Goal: Find specific page/section: Find specific page/section

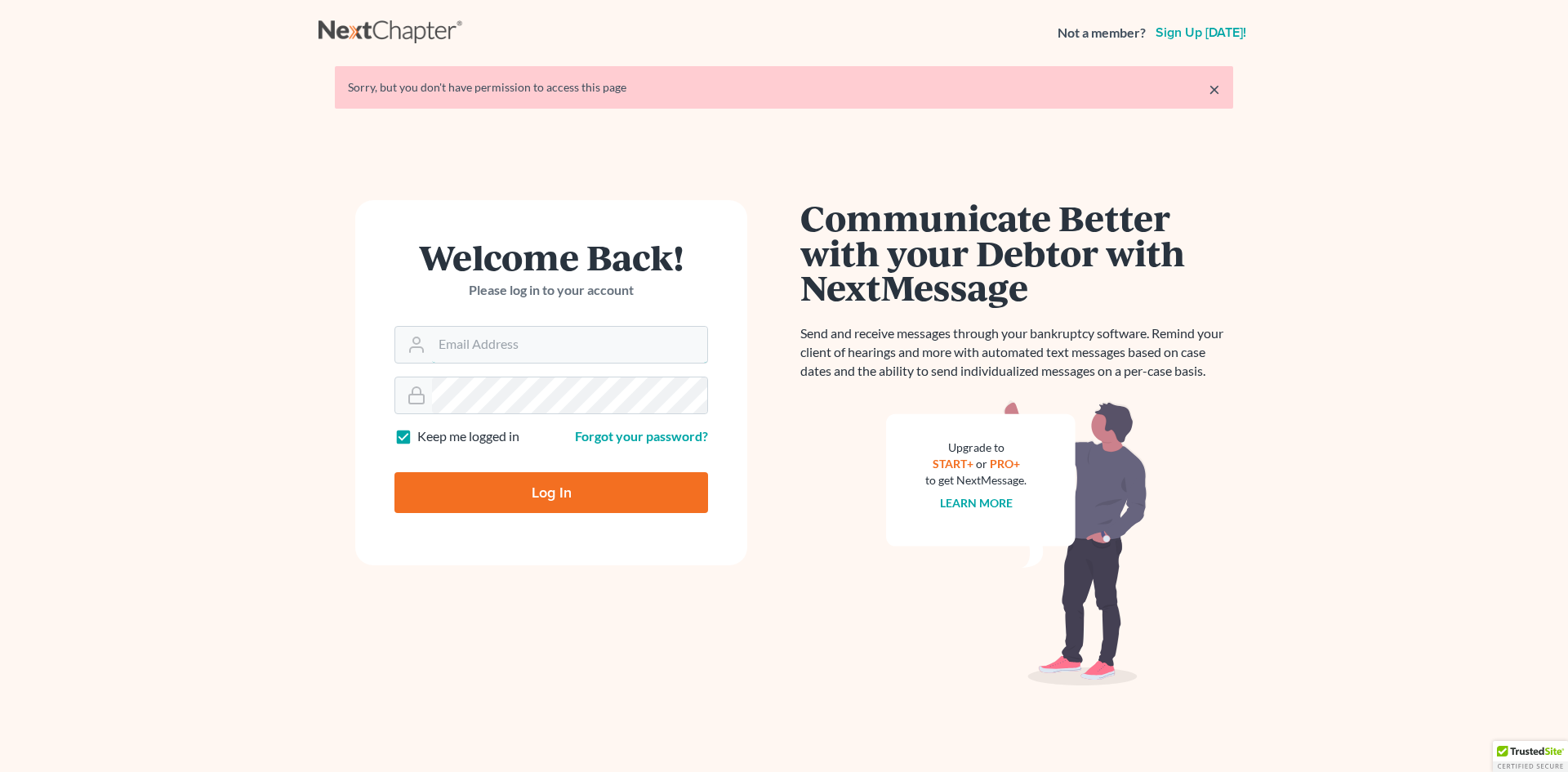
type input "[EMAIL_ADDRESS][DOMAIN_NAME]"
click at [528, 497] on input "Log In" at bounding box center [551, 492] width 314 height 41
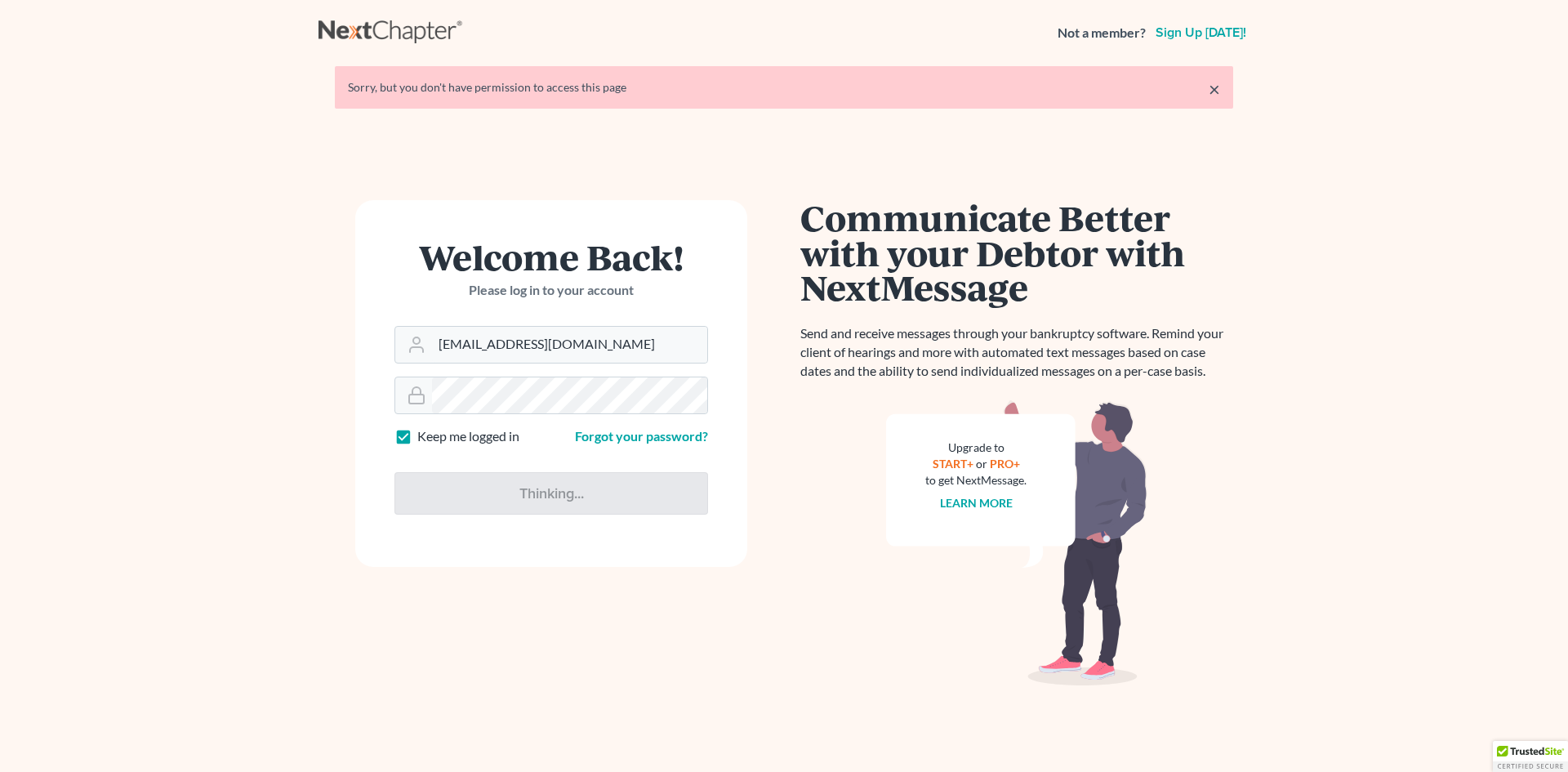
type input "Thinking..."
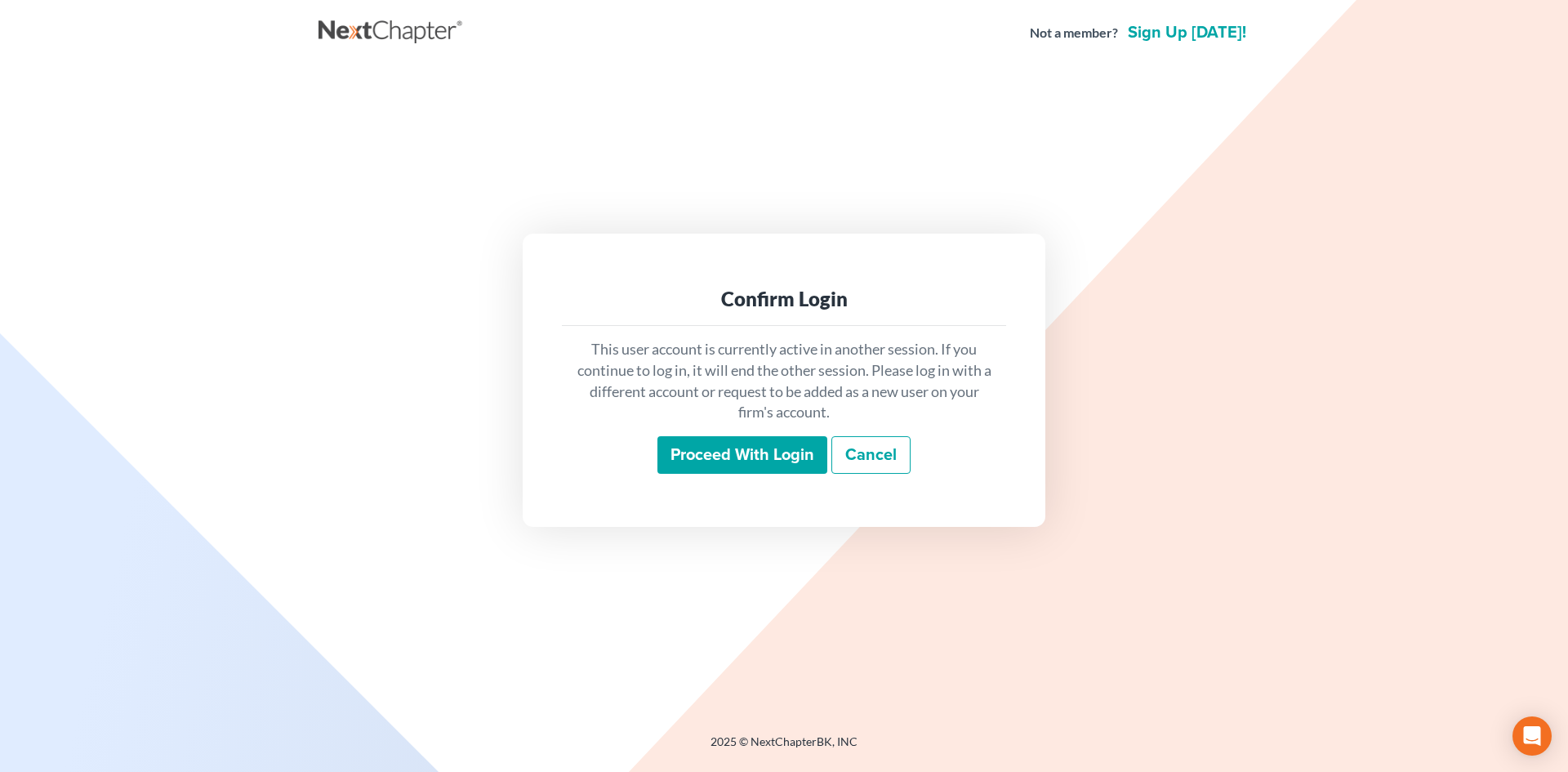
click at [704, 452] on input "Proceed with login" at bounding box center [742, 455] width 170 height 37
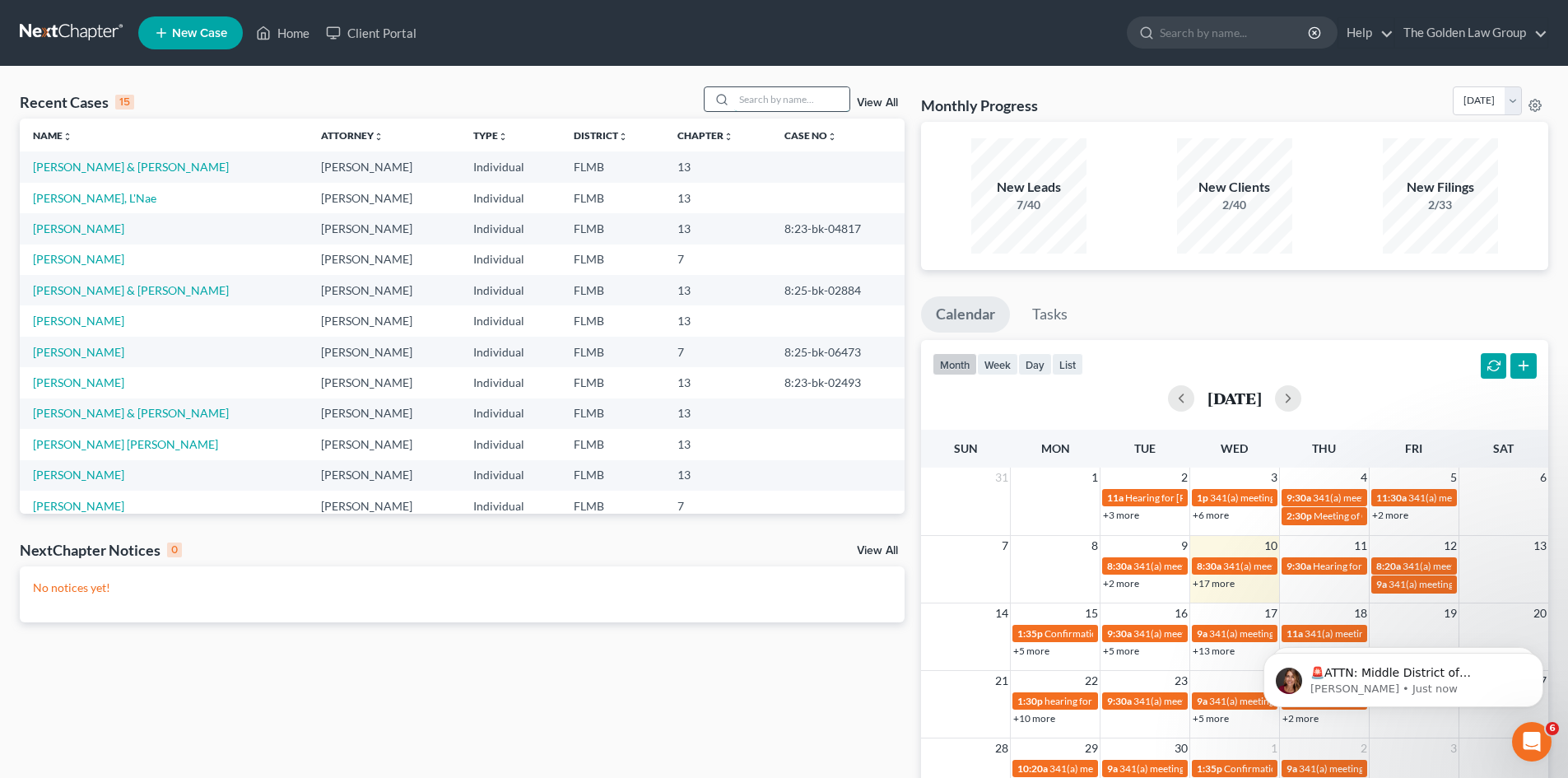
click at [751, 101] on input "search" at bounding box center [792, 99] width 115 height 24
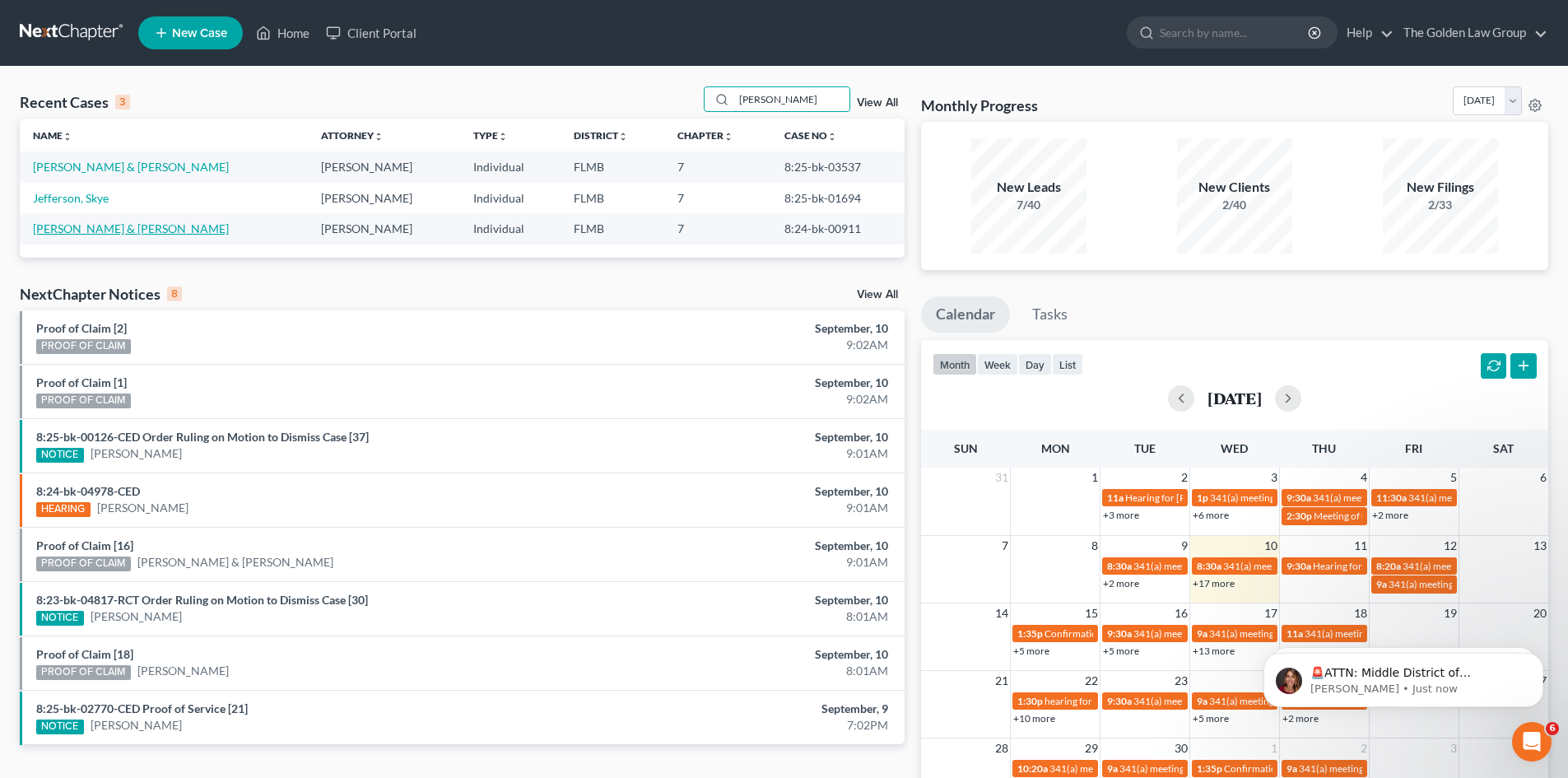
type input "[PERSON_NAME]"
click at [110, 228] on link "[PERSON_NAME] & [PERSON_NAME]" at bounding box center [130, 228] width 196 height 14
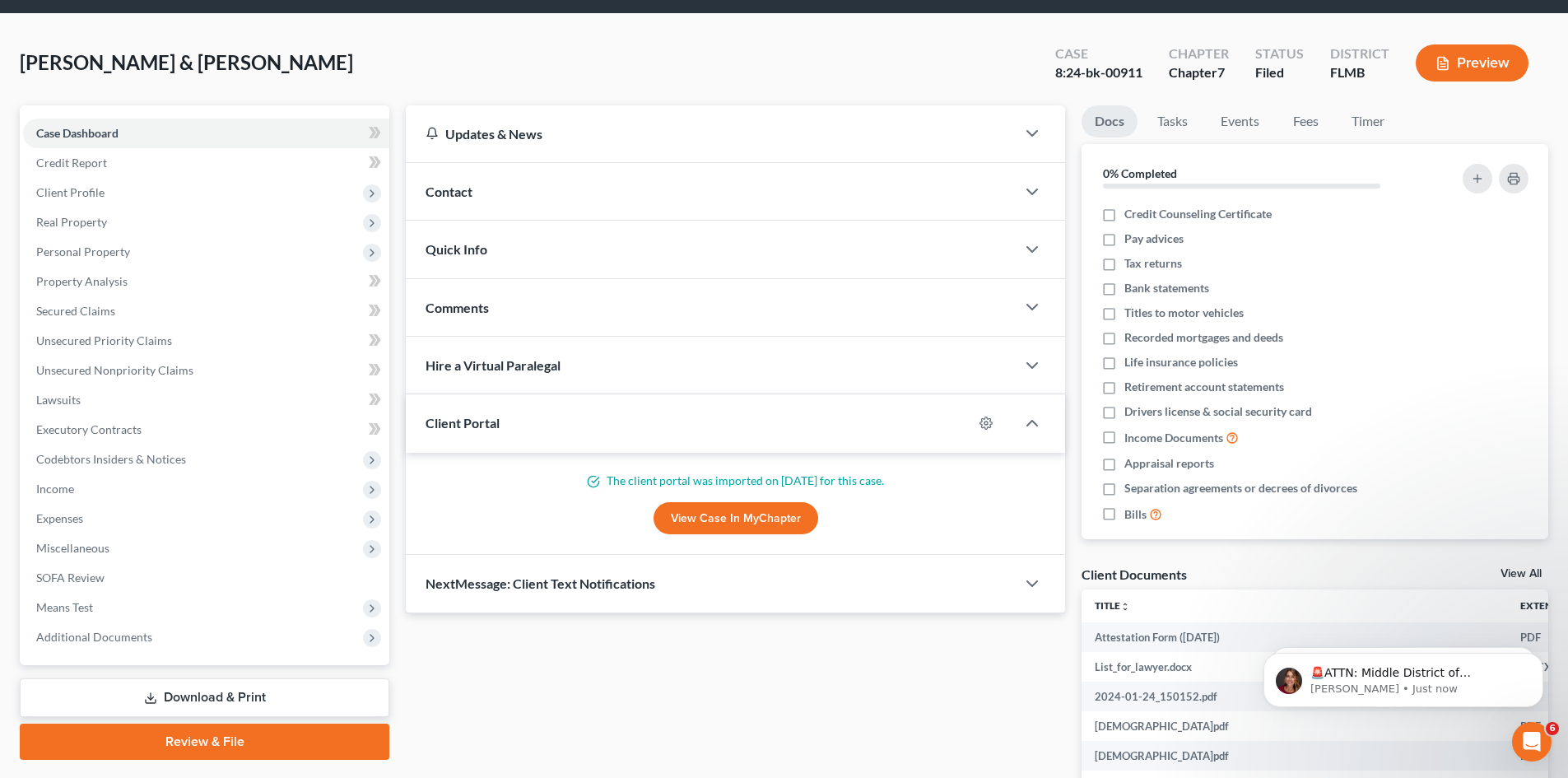
scroll to position [83, 0]
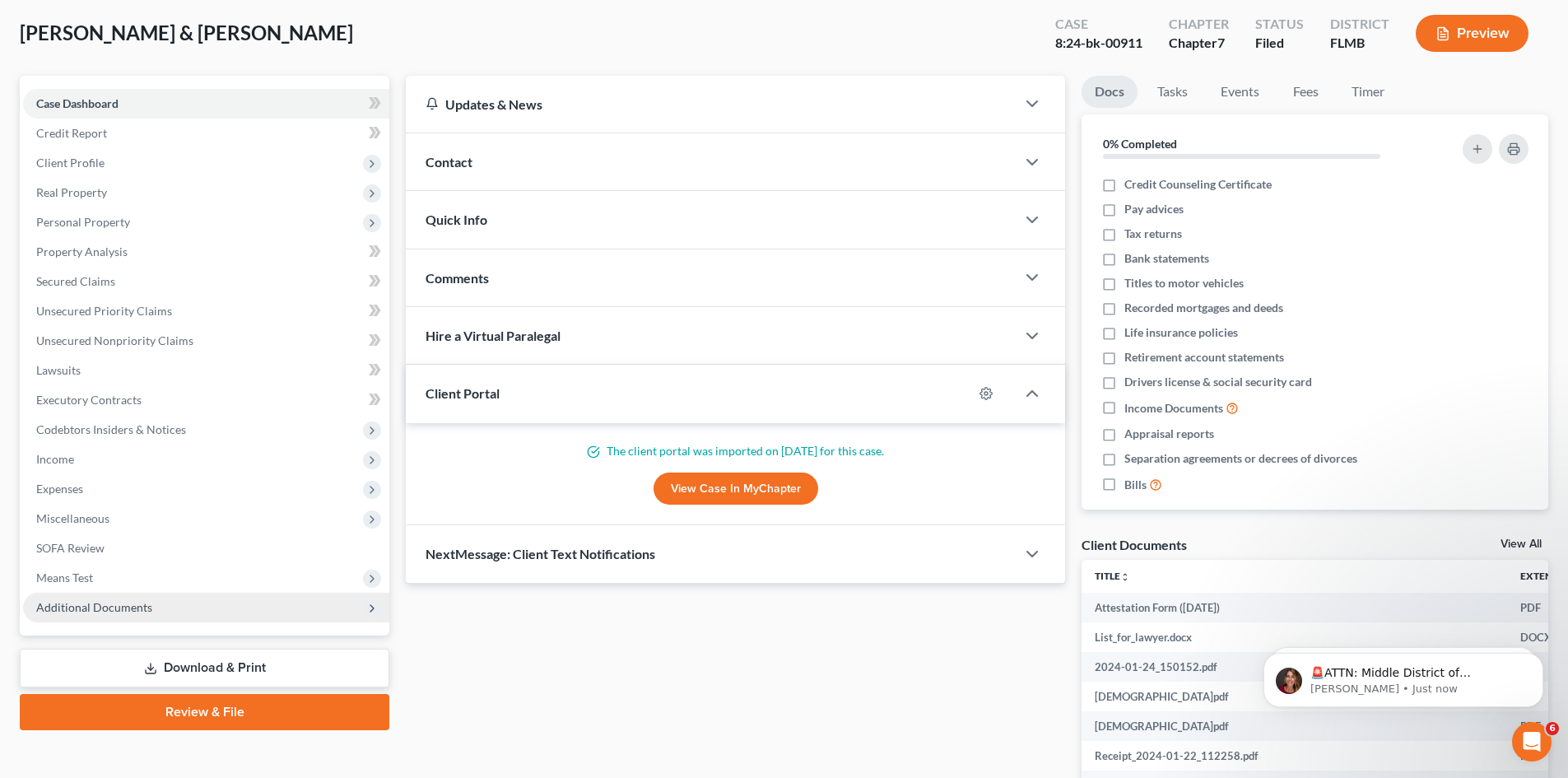
click at [165, 614] on span "Additional Documents" at bounding box center [206, 608] width 366 height 30
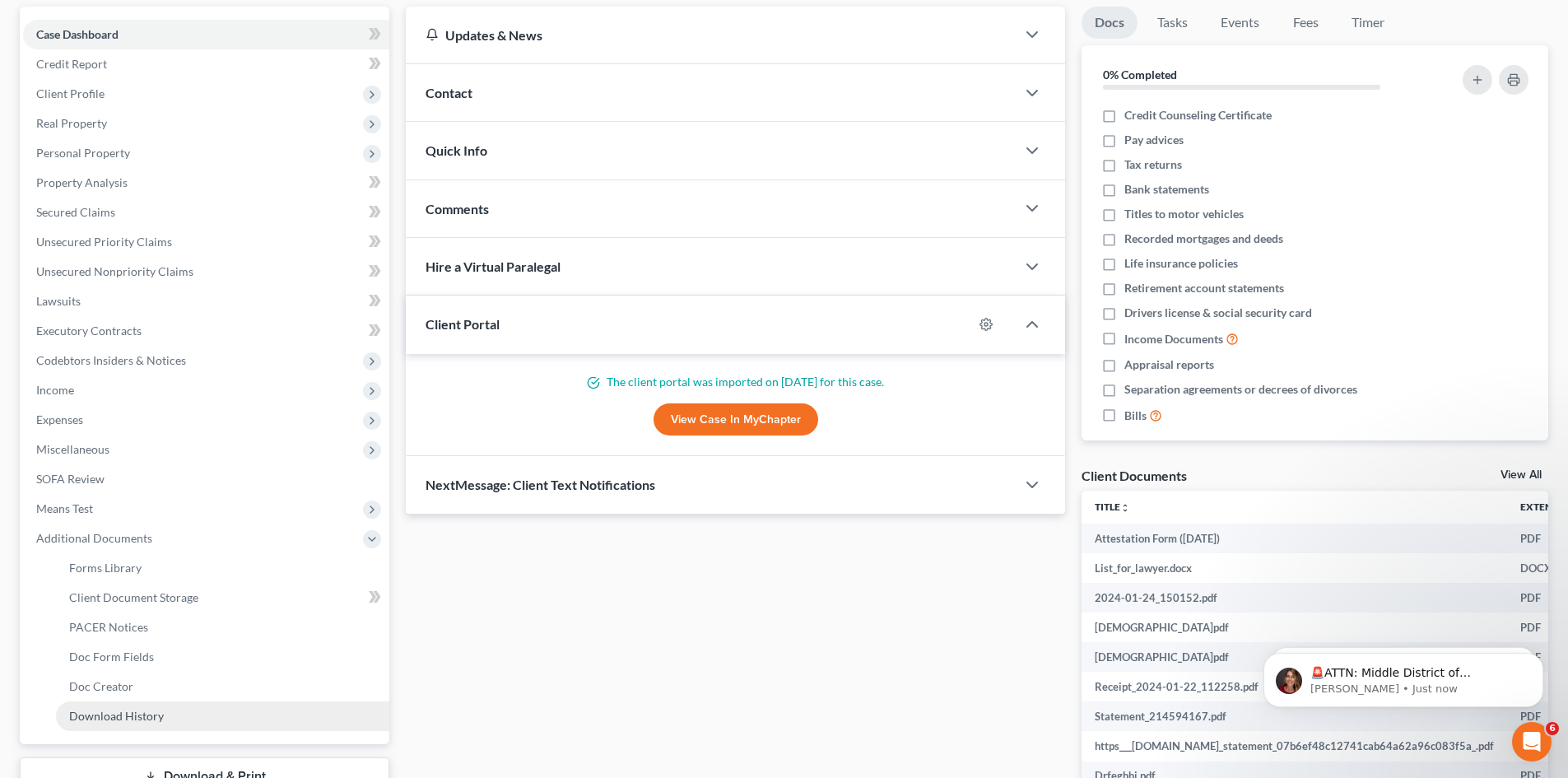
scroll to position [247, 0]
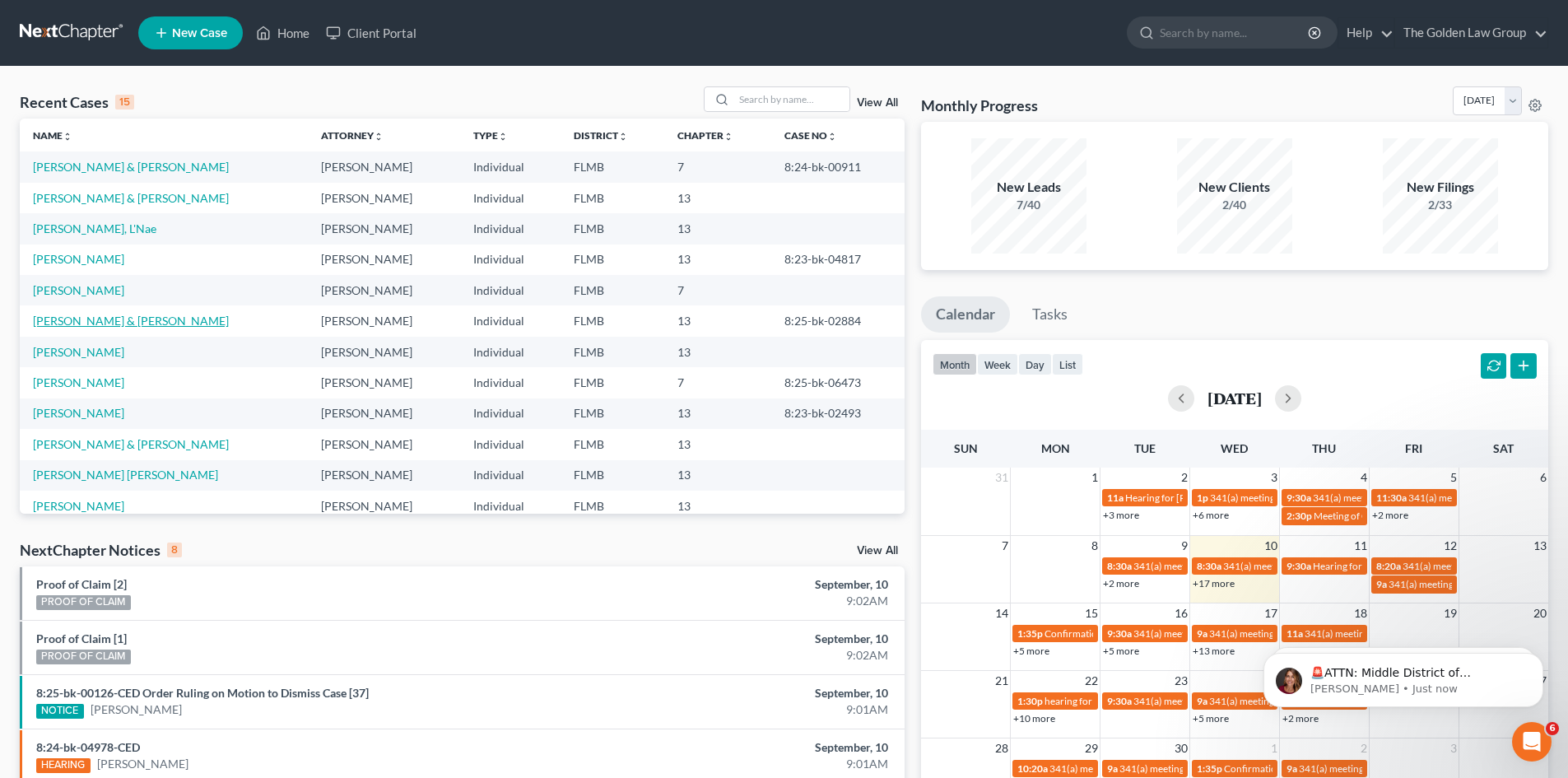
click at [144, 320] on link "Voytko, Timothy & Elizabeth" at bounding box center [130, 321] width 196 height 14
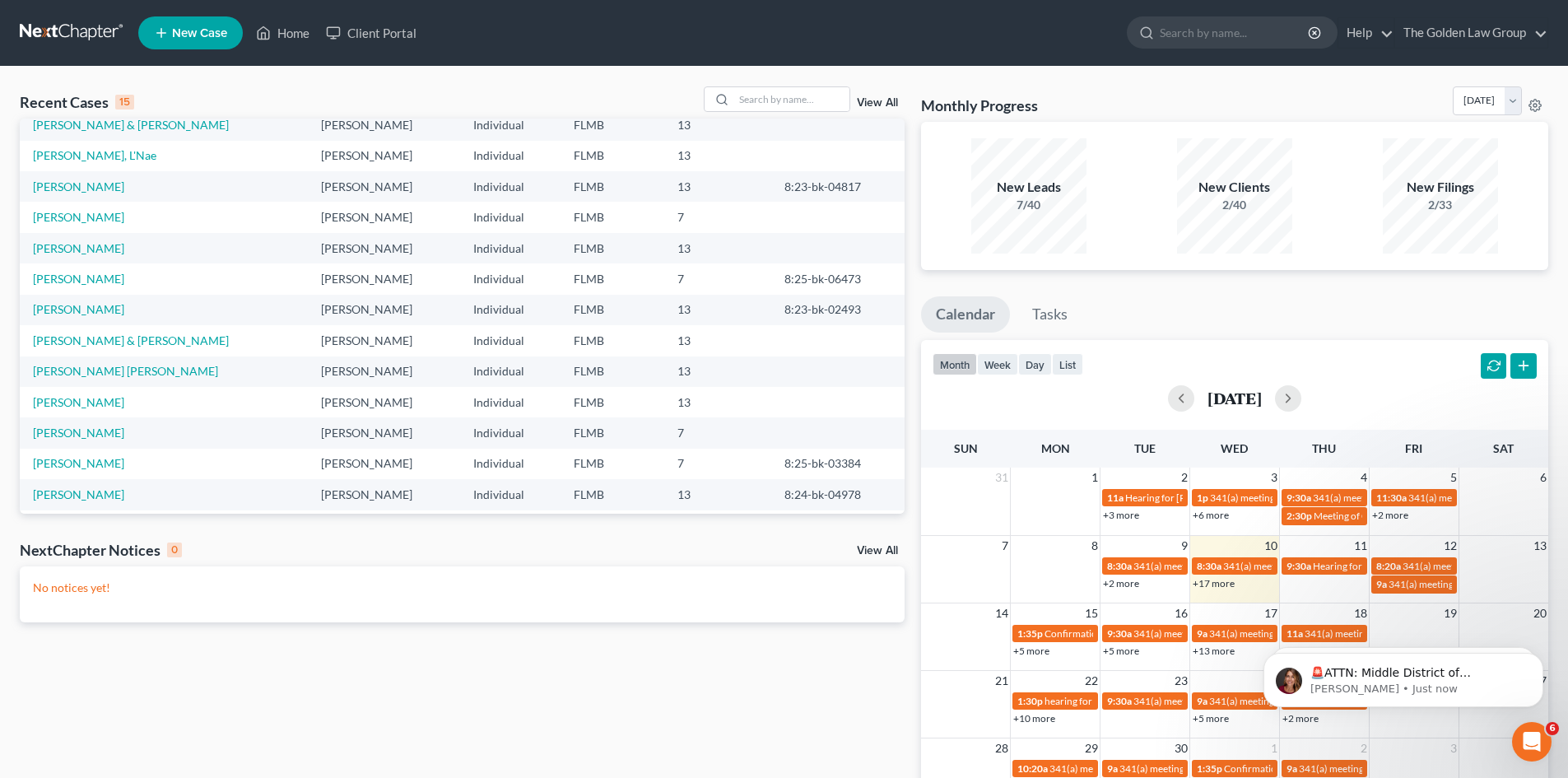
scroll to position [113, 0]
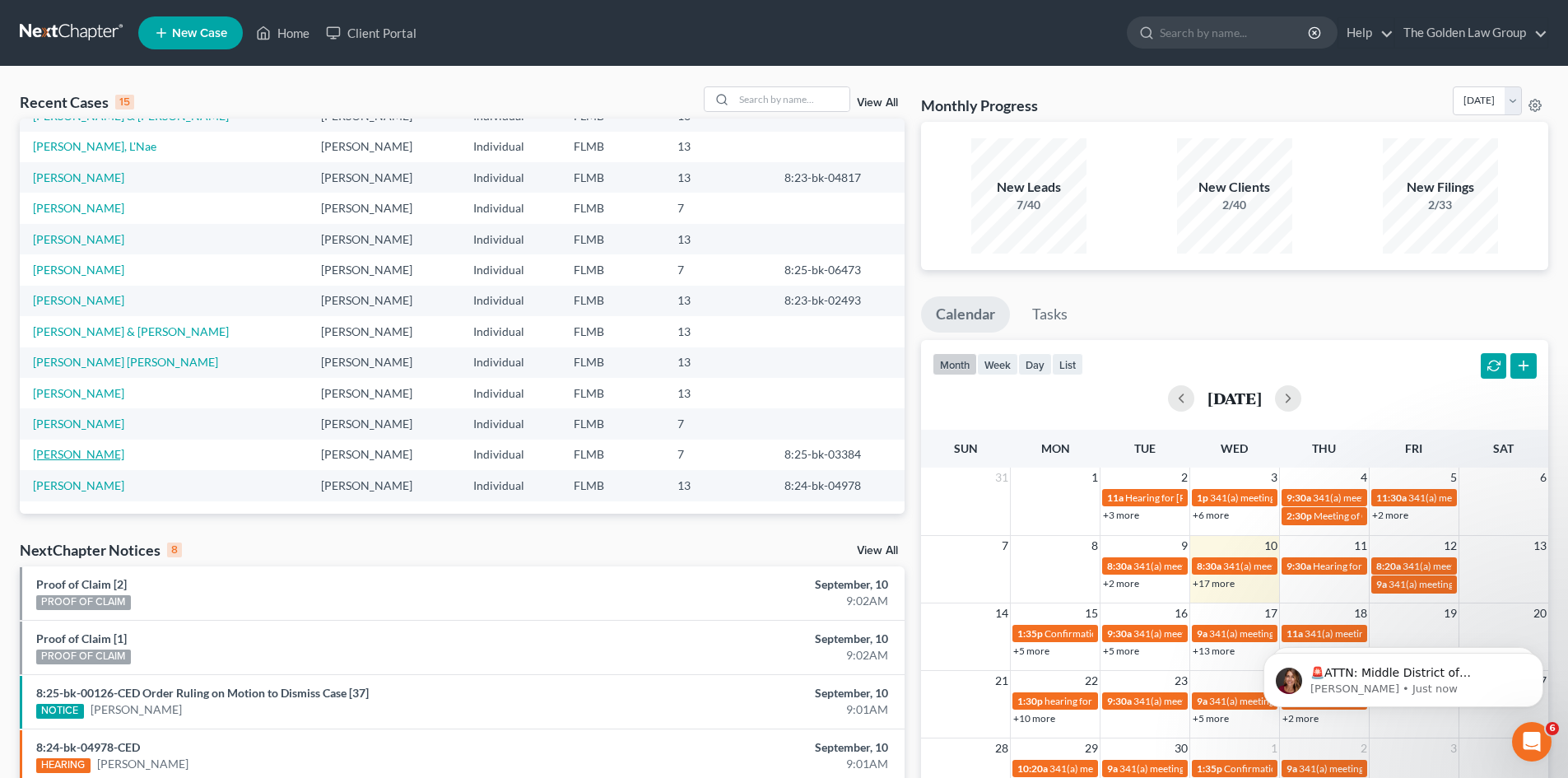
click at [80, 453] on link "McFee, Edward" at bounding box center [78, 454] width 92 height 14
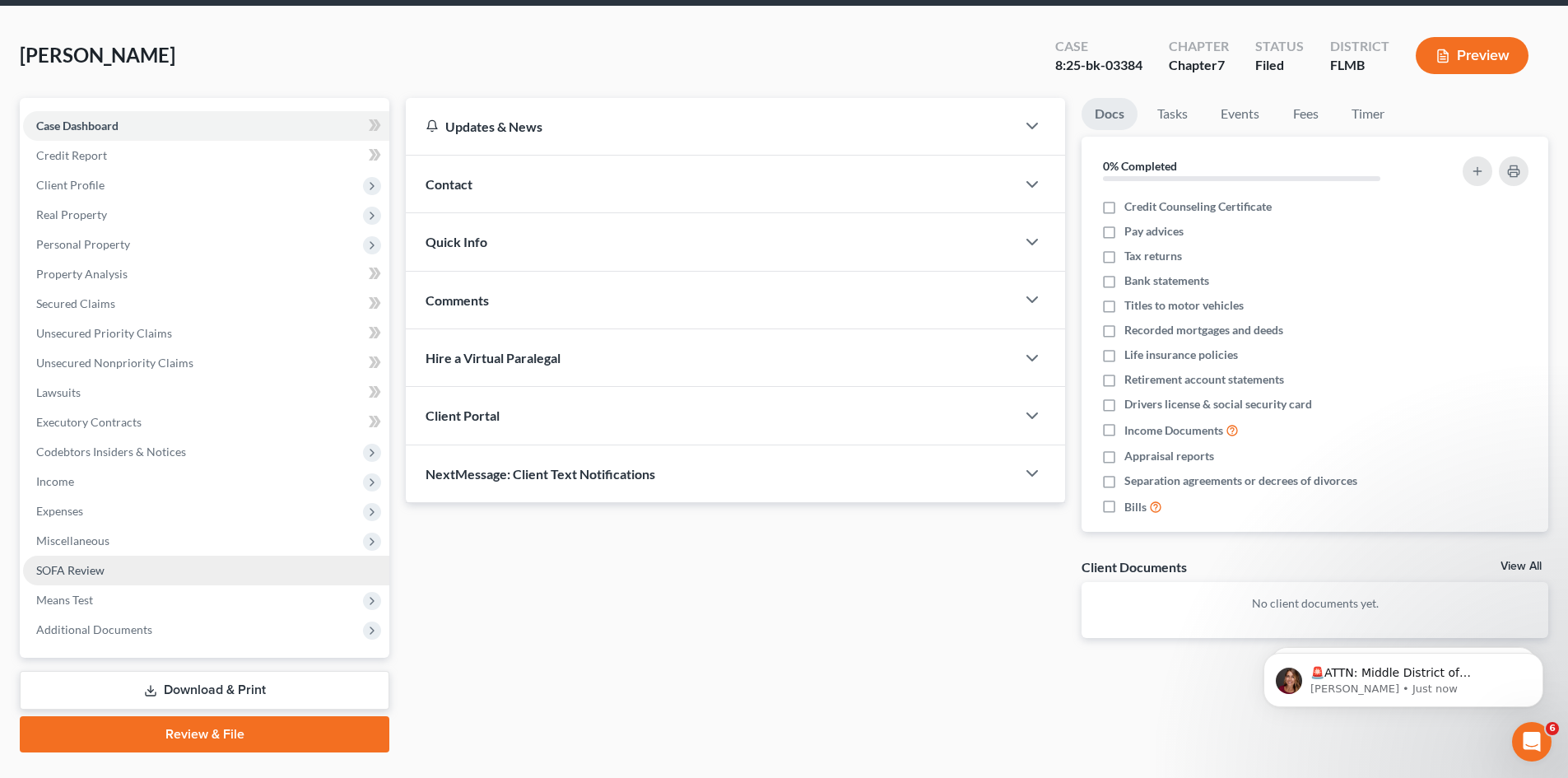
scroll to position [97, 0]
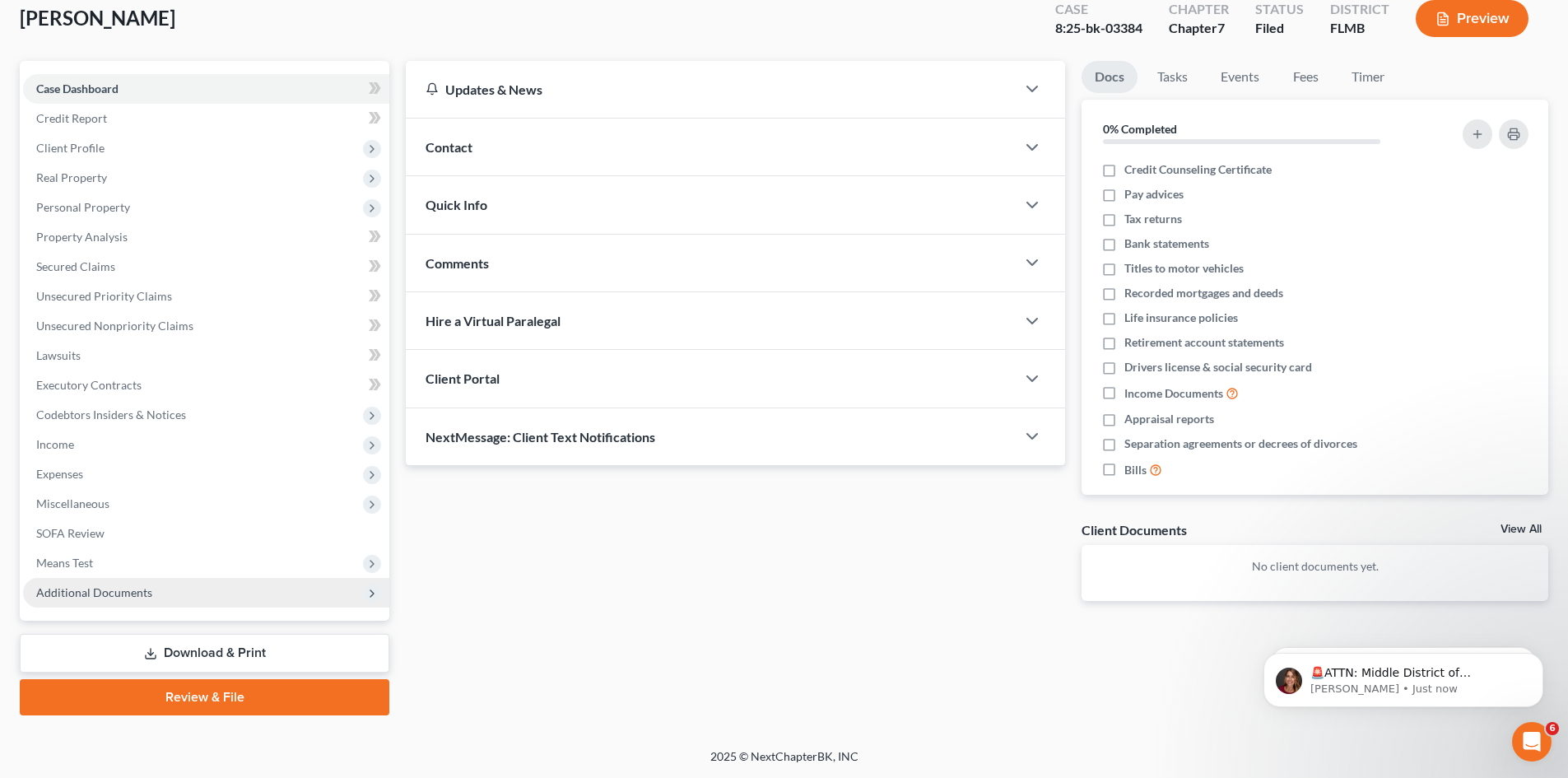
click at [166, 595] on span "Additional Documents" at bounding box center [206, 594] width 366 height 30
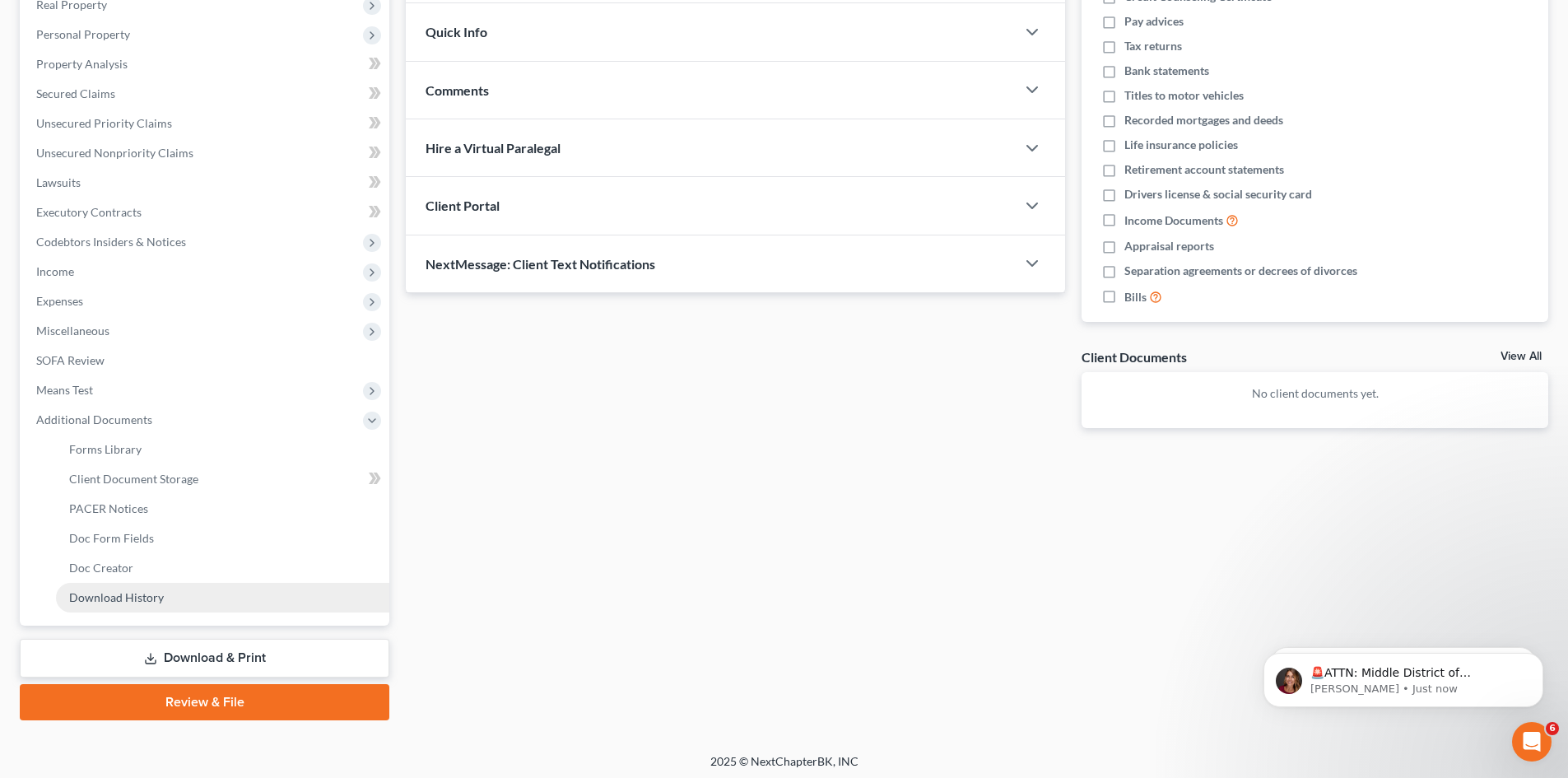
scroll to position [275, 0]
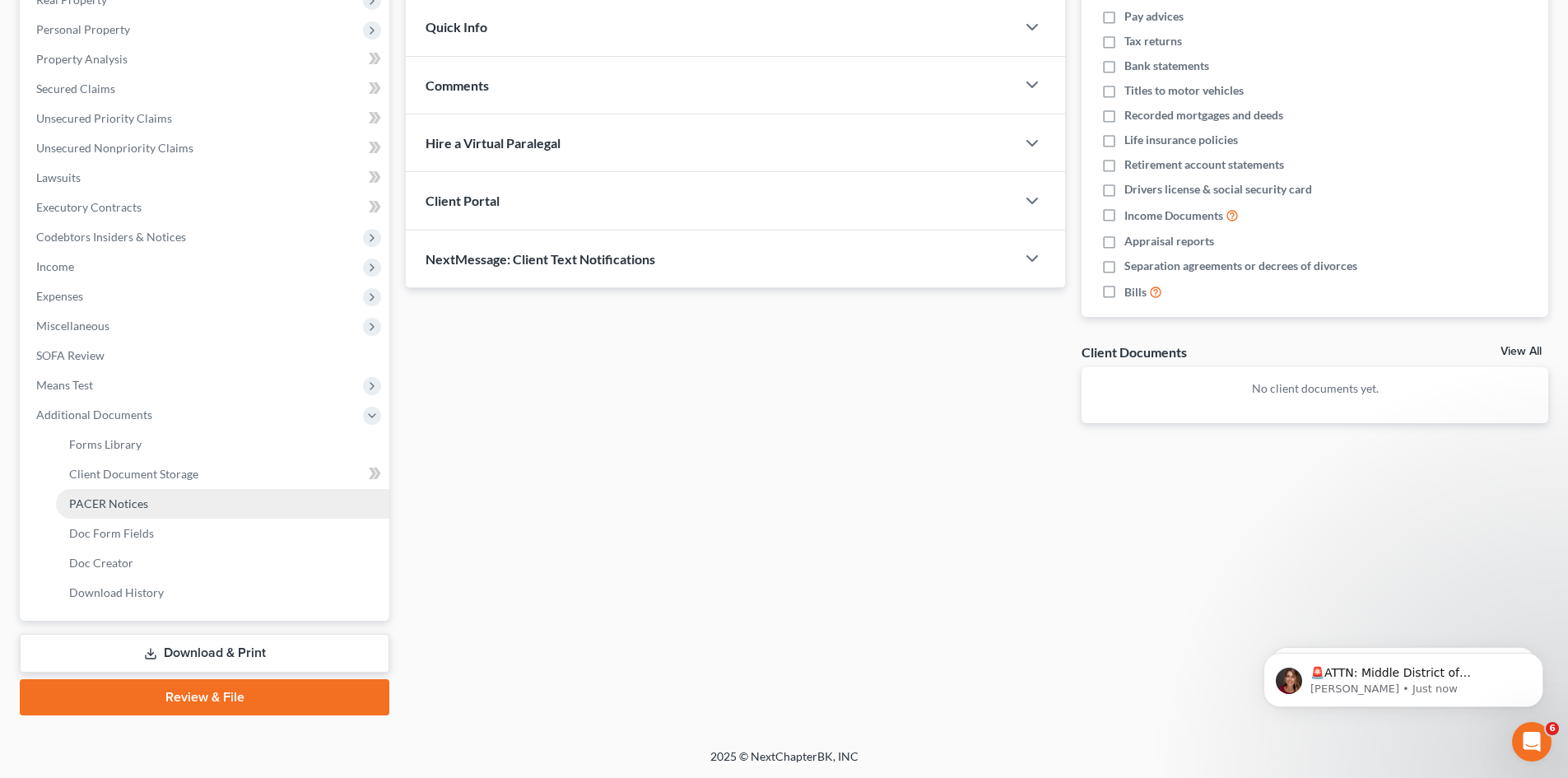
click at [152, 507] on link "PACER Notices" at bounding box center [223, 504] width 334 height 30
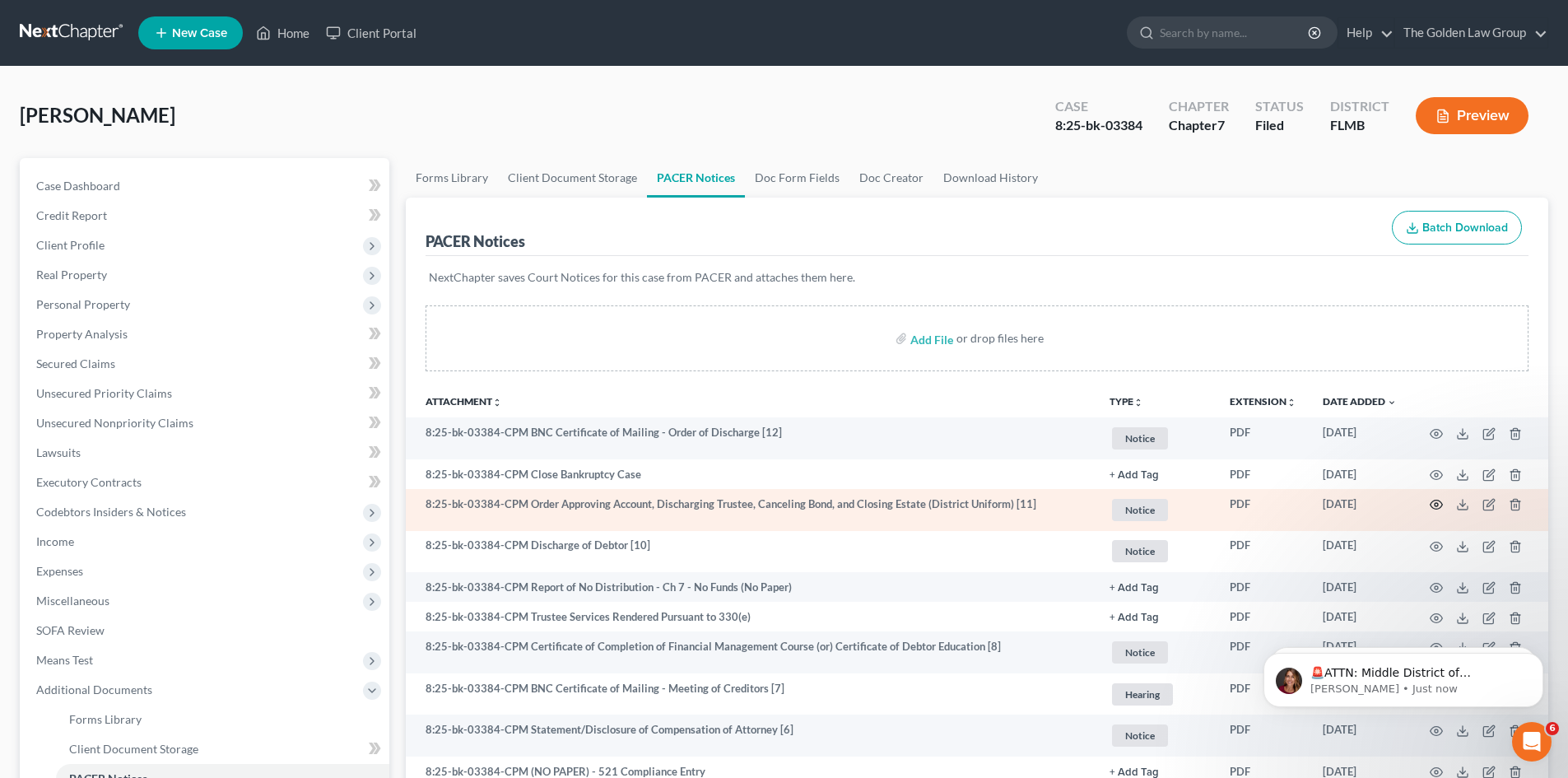
click at [1436, 503] on circle "button" at bounding box center [1437, 505] width 3 height 3
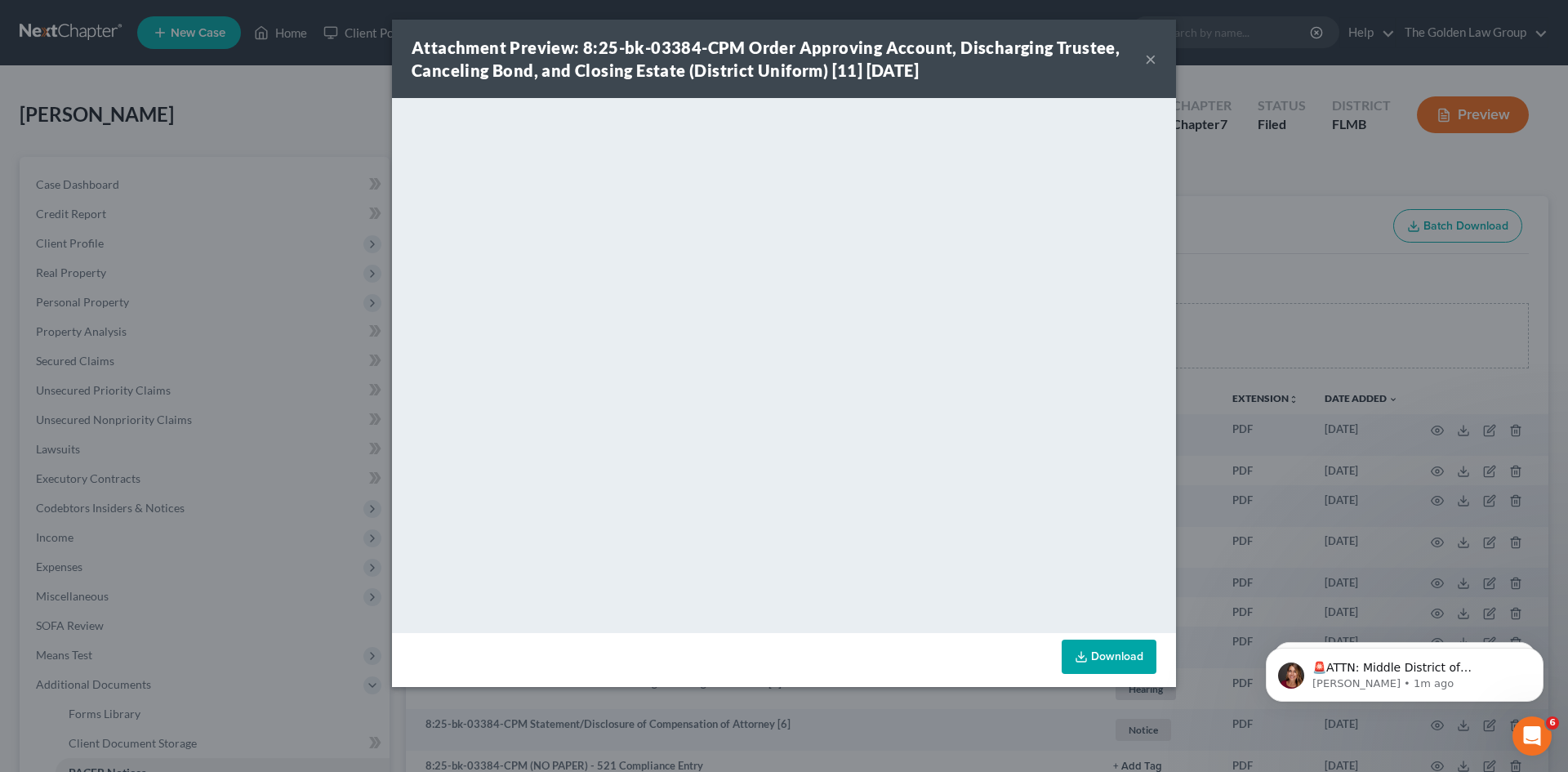
click at [1153, 60] on button "×" at bounding box center [1151, 59] width 12 height 20
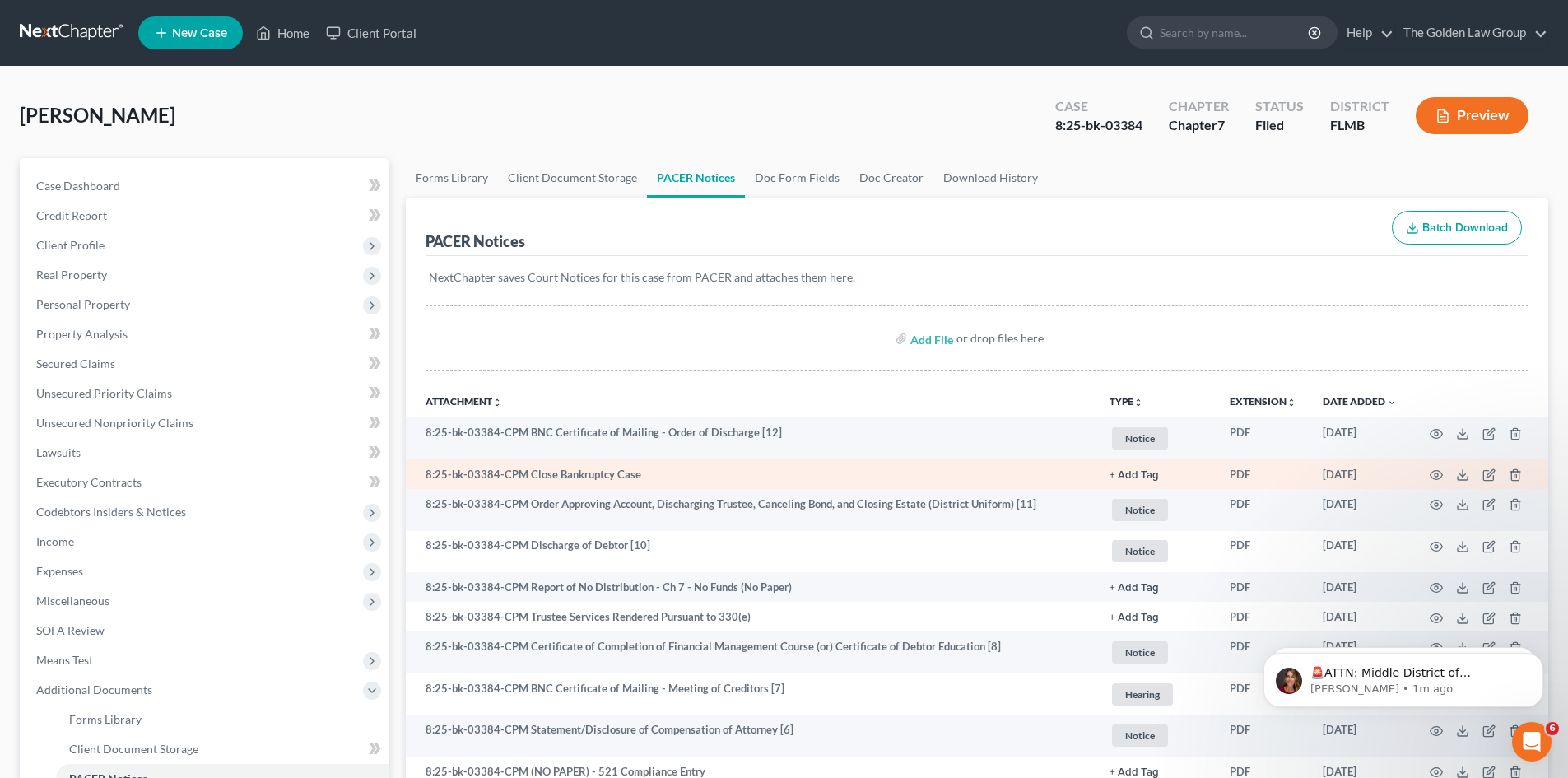
click at [1427, 472] on td at bounding box center [1480, 475] width 139 height 30
click at [1433, 472] on icon "button" at bounding box center [1437, 475] width 13 height 13
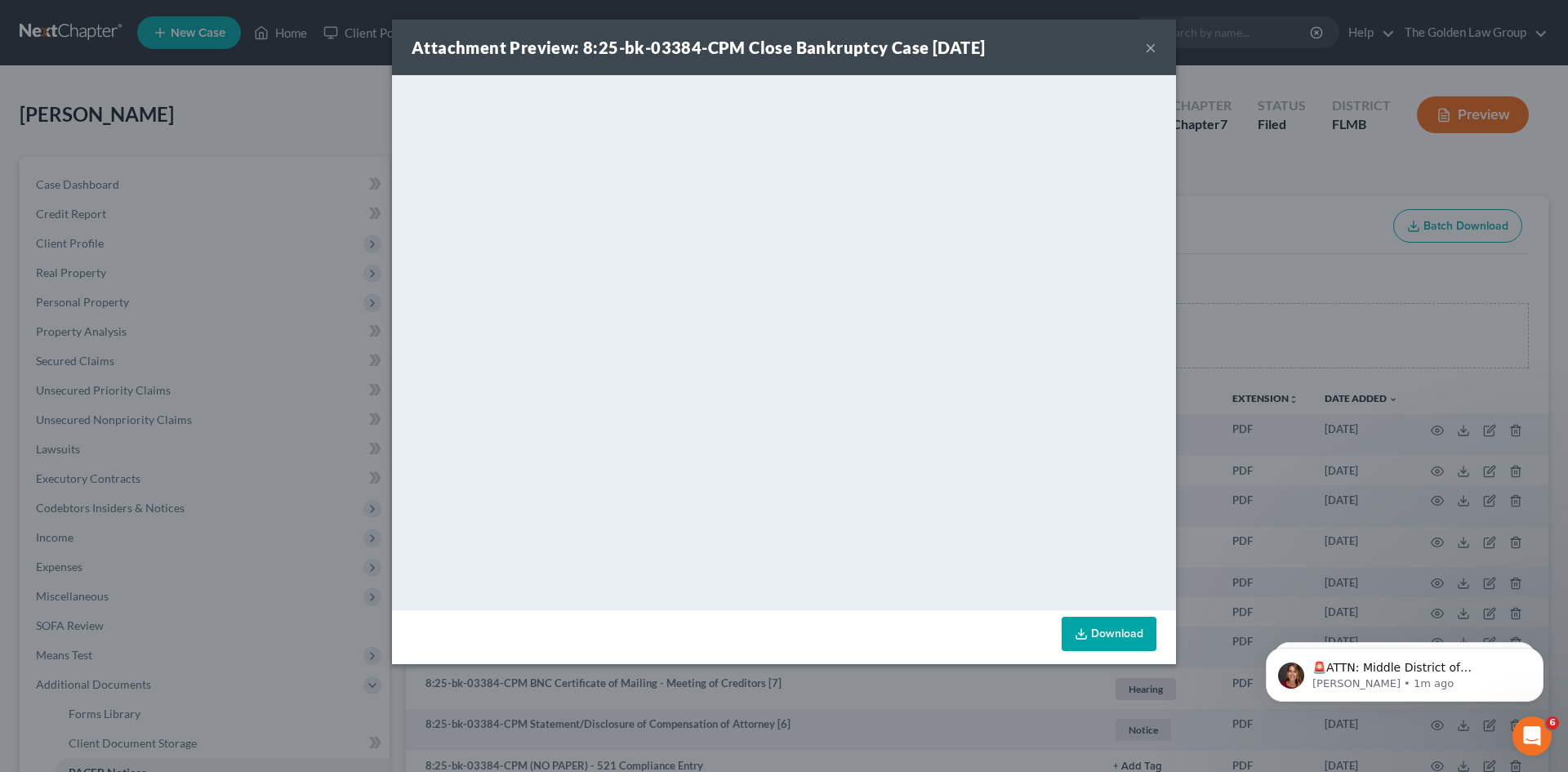
click at [1152, 48] on button "×" at bounding box center [1151, 47] width 12 height 20
